Goal: Transaction & Acquisition: Obtain resource

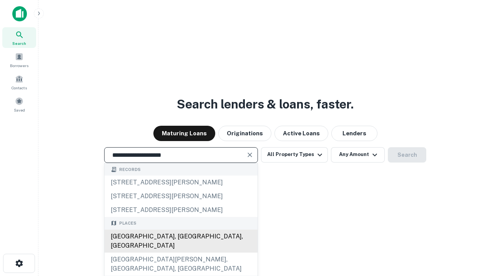
click at [180, 253] on div "Santa Monica, CA, USA" at bounding box center [180, 241] width 153 height 23
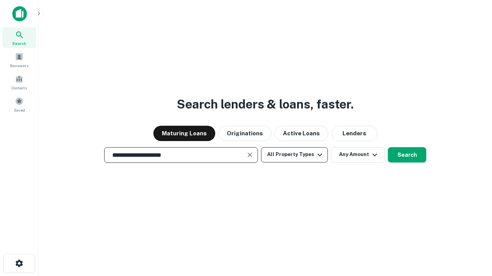
type input "**********"
click at [294, 155] on button "All Property Types" at bounding box center [294, 154] width 67 height 15
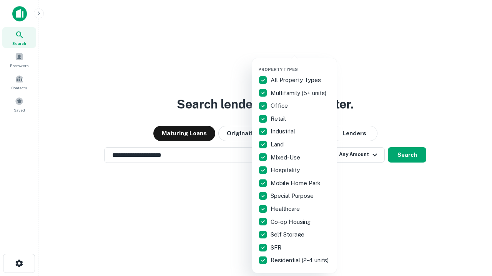
click at [300, 65] on button "button" at bounding box center [300, 65] width 84 height 0
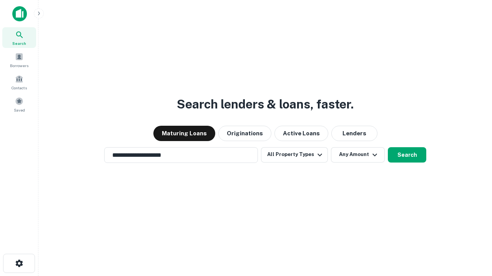
scroll to position [12, 0]
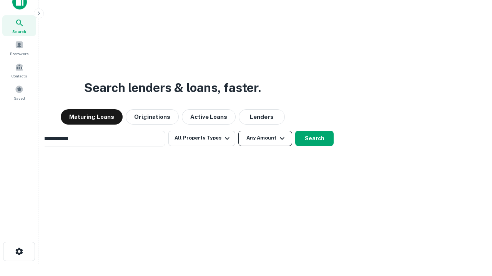
click at [238, 131] on button "Any Amount" at bounding box center [265, 138] width 54 height 15
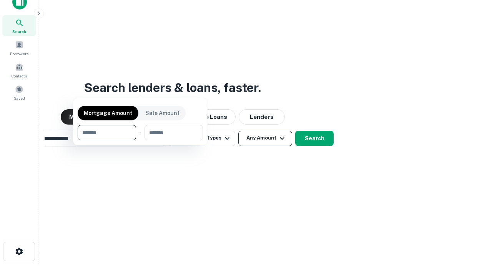
scroll to position [55, 217]
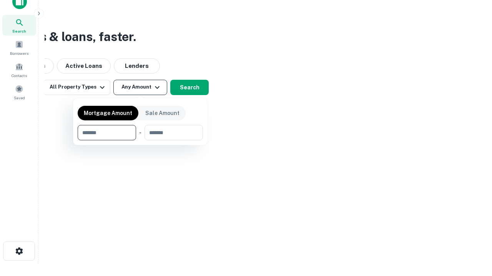
type input "*******"
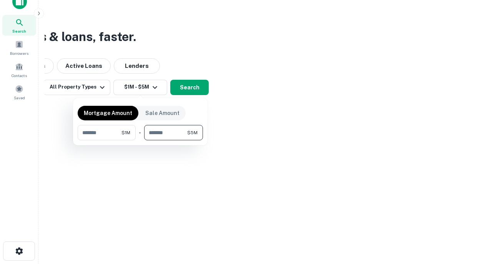
type input "*******"
click at [140, 141] on button "button" at bounding box center [140, 141] width 125 height 0
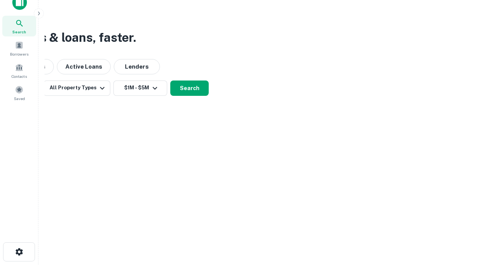
scroll to position [5, 142]
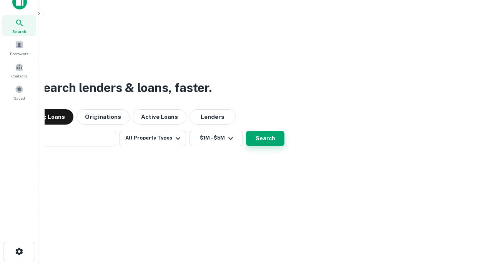
click at [246, 131] on button "Search" at bounding box center [265, 138] width 38 height 15
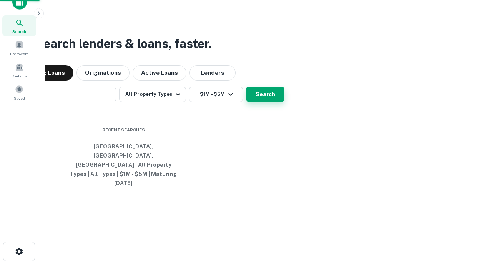
scroll to position [20, 217]
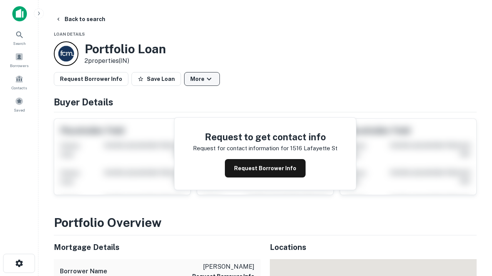
click at [202, 79] on button "More" at bounding box center [202, 79] width 36 height 14
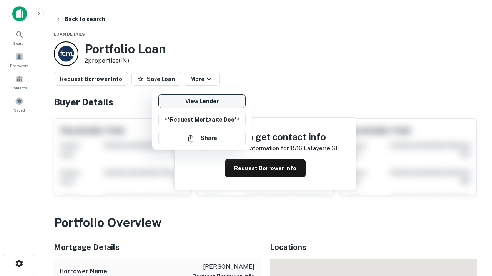
click at [202, 101] on link "View Lender" at bounding box center [201, 101] width 87 height 14
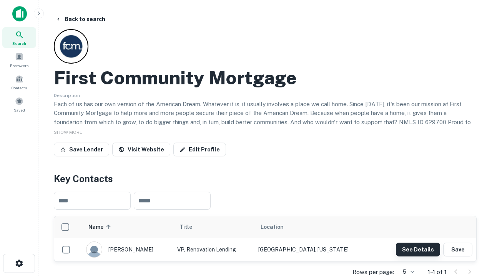
click at [417, 250] on button "See Details" at bounding box center [418, 250] width 44 height 14
click at [19, 264] on icon "button" at bounding box center [19, 263] width 9 height 9
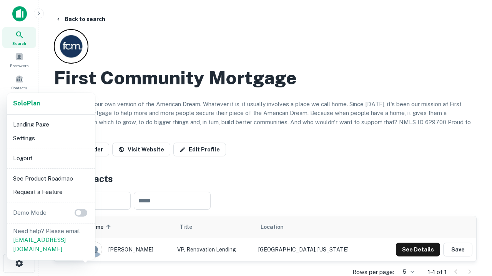
click at [51, 158] on li "Logout" at bounding box center [51, 159] width 82 height 14
